Goal: Find contact information: Find contact information

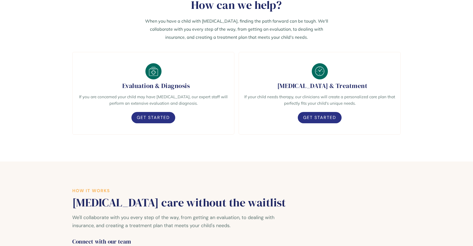
scroll to position [389, 0]
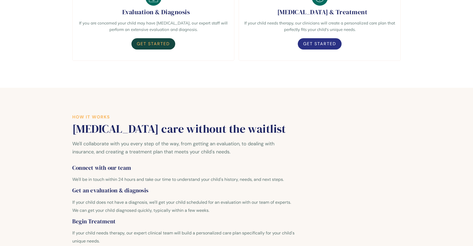
click at [157, 43] on link "Get Started" at bounding box center [153, 43] width 44 height 11
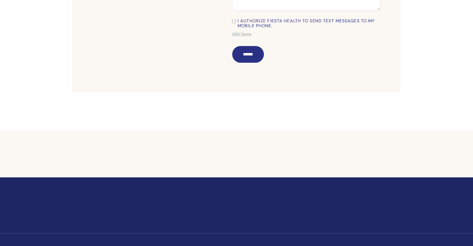
scroll to position [209, 0]
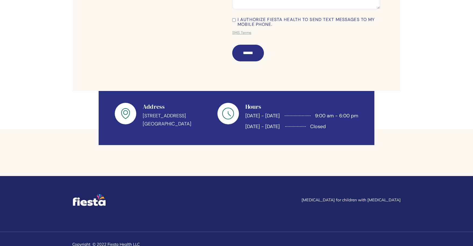
drag, startPoint x: 181, startPoint y: 125, endPoint x: 142, endPoint y: 117, distance: 39.8
click at [142, 117] on div "Address [STREET_ADDRESS] [GEOGRAPHIC_DATA] Hours [DATE] - [DATE] 9:00 am - 6:00…" at bounding box center [237, 118] width 276 height 54
copy p "[STREET_ADDRESS] [GEOGRAPHIC_DATA], GA 31405"
